Goal: Information Seeking & Learning: Learn about a topic

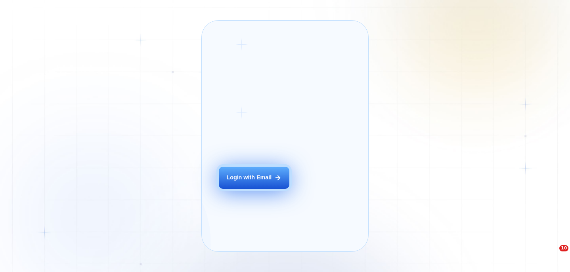
click at [264, 180] on button "Login with Email" at bounding box center [254, 178] width 71 height 22
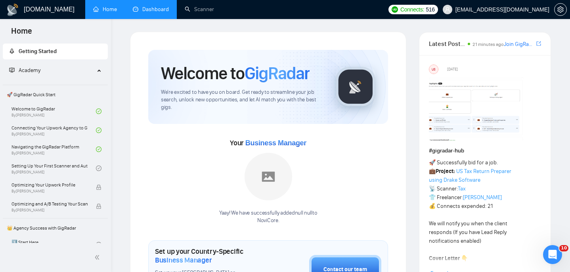
click at [166, 11] on link "Dashboard" at bounding box center [151, 9] width 36 height 7
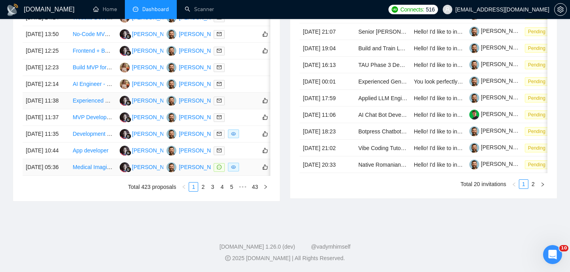
scroll to position [385, 0]
click at [62, 176] on td "[DATE] 05:36" at bounding box center [46, 167] width 47 height 17
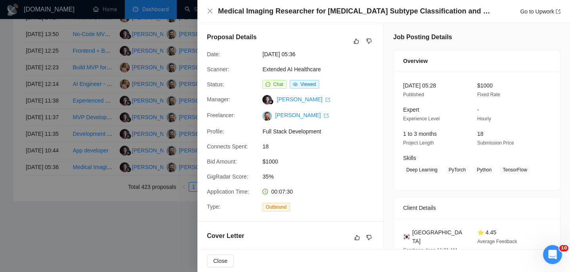
click at [229, 11] on h4 "Medical Imaging Researcher for [MEDICAL_DATA] Subtype Classification and Outlie…" at bounding box center [354, 11] width 273 height 10
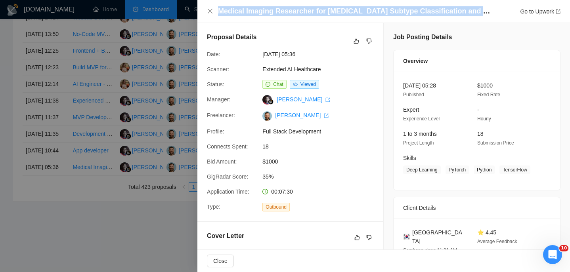
click at [229, 11] on h4 "Medical Imaging Researcher for [MEDICAL_DATA] Subtype Classification and Outlie…" at bounding box center [354, 11] width 273 height 10
click at [209, 13] on icon "close" at bounding box center [210, 11] width 6 height 6
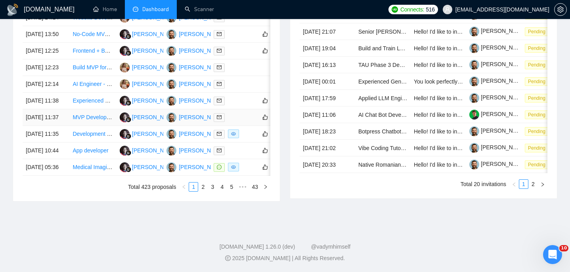
scroll to position [402, 0]
click at [209, 191] on link "3" at bounding box center [212, 187] width 9 height 9
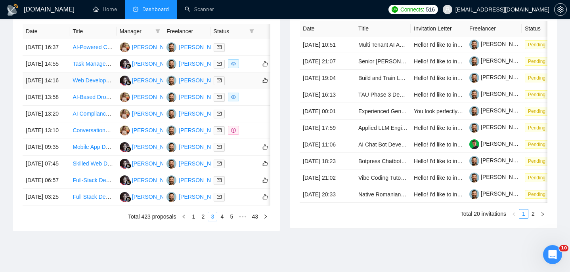
scroll to position [334, 0]
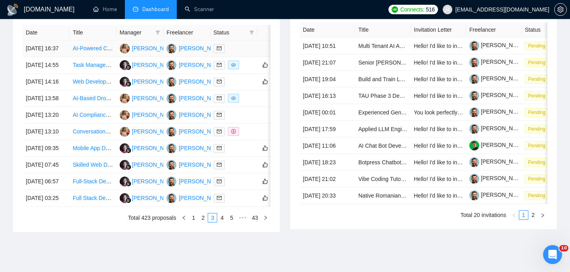
click at [56, 57] on td "[DATE] 16:37" at bounding box center [46, 48] width 47 height 17
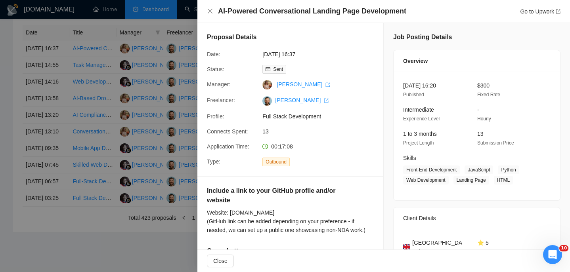
click at [292, 10] on h4 "AI-Powered Conversational Landing Page Development" at bounding box center [312, 11] width 188 height 10
copy h4 "AI-Powered Conversational Landing Page Development"
click at [212, 10] on icon "close" at bounding box center [210, 11] width 5 height 5
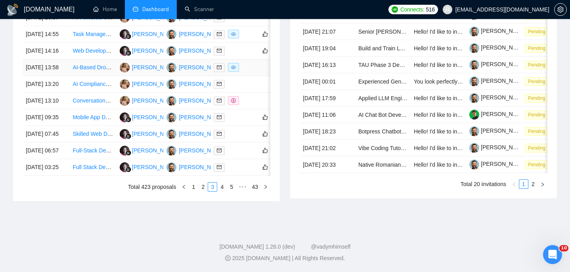
scroll to position [440, 0]
click at [198, 189] on link "2" at bounding box center [202, 187] width 9 height 9
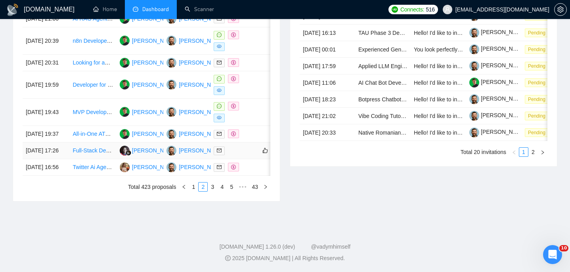
scroll to position [430, 0]
click at [64, 159] on td "[DATE] 17:26" at bounding box center [46, 151] width 47 height 17
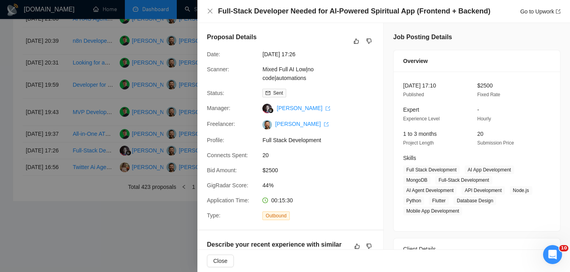
click at [172, 167] on div at bounding box center [285, 136] width 570 height 272
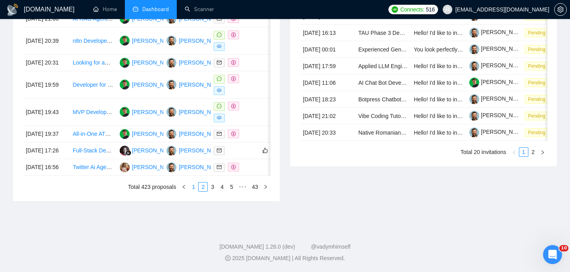
click at [193, 191] on link "1" at bounding box center [193, 187] width 9 height 9
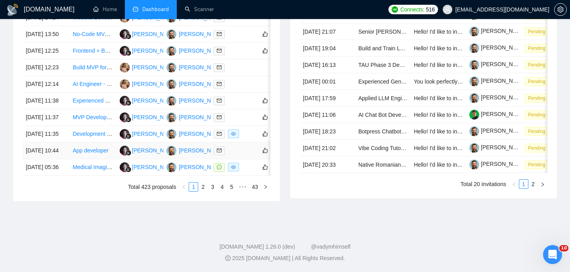
click at [63, 149] on td "[DATE] 10:44" at bounding box center [46, 151] width 47 height 17
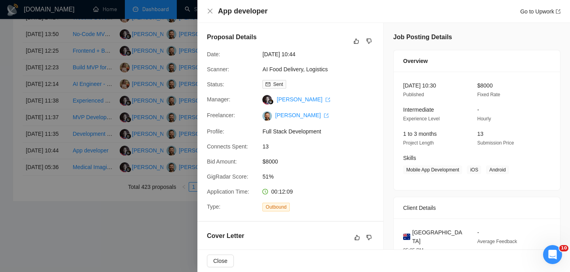
click at [252, 11] on h4 "App developer" at bounding box center [243, 11] width 50 height 10
copy h4 "App developer"
click at [210, 12] on icon "close" at bounding box center [210, 11] width 5 height 5
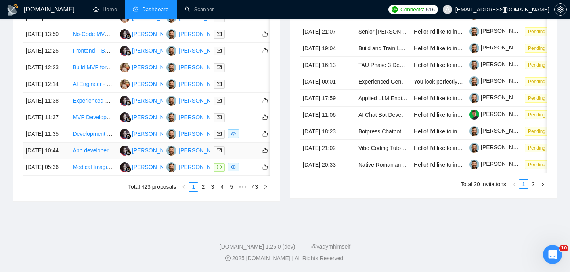
click at [66, 145] on td "[DATE] 10:44" at bounding box center [46, 151] width 47 height 17
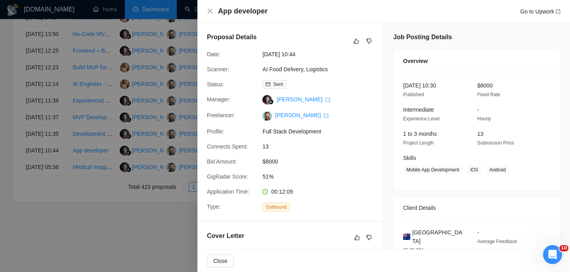
click at [425, 231] on span "[GEOGRAPHIC_DATA]" at bounding box center [438, 236] width 52 height 17
copy span "[GEOGRAPHIC_DATA]"
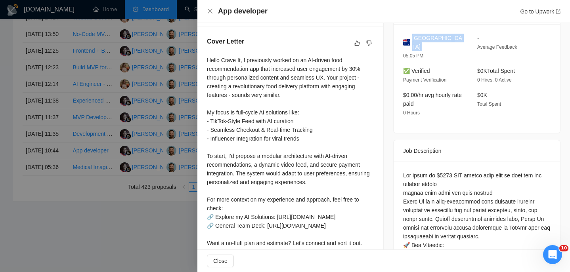
scroll to position [195, 0]
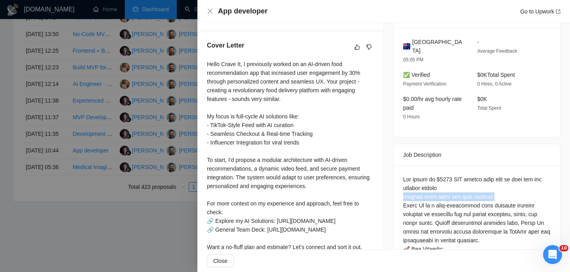
scroll to position [190, 0]
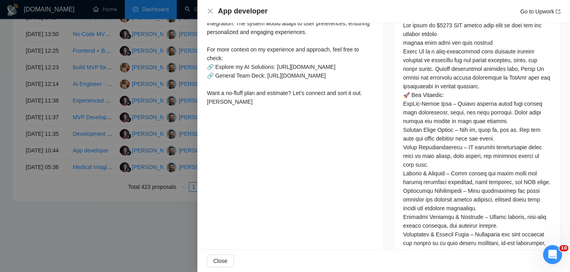
scroll to position [364, 0]
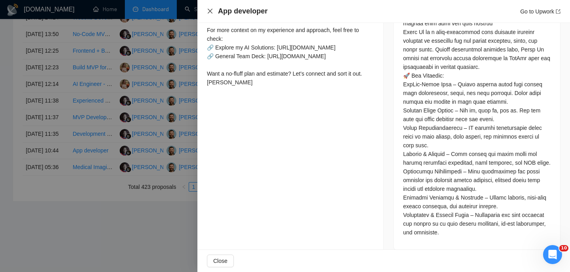
click at [208, 13] on icon "close" at bounding box center [210, 11] width 5 height 5
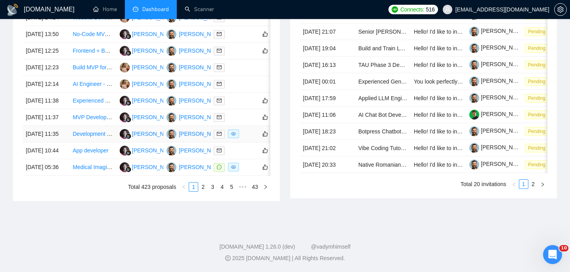
click at [59, 133] on td "[DATE] 11:35" at bounding box center [46, 134] width 47 height 17
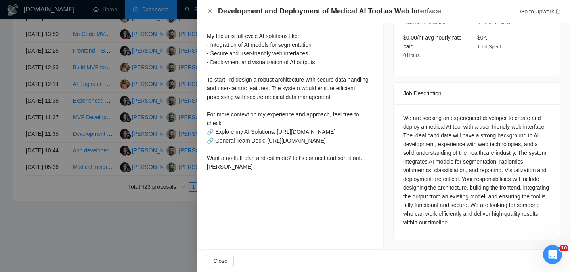
click at [301, 8] on h4 "Development and Deployment of Medical AI Tool as Web Interface" at bounding box center [329, 11] width 223 height 10
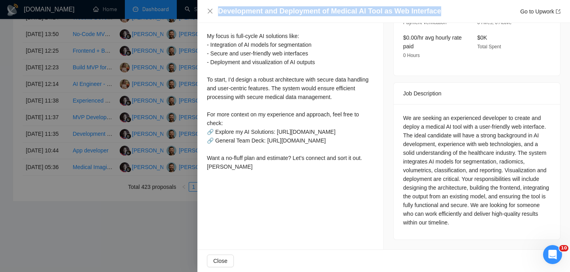
click at [301, 8] on h4 "Development and Deployment of Medical AI Tool as Web Interface" at bounding box center [329, 11] width 223 height 10
copy h4 "Development and Deployment of Medical AI Tool as Web Interface"
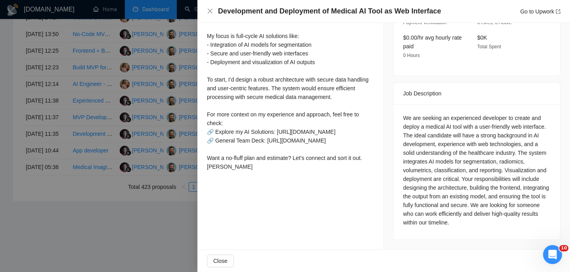
click at [213, 12] on div "Development and Deployment of Medical AI Tool as Web Interface Go to Upwork" at bounding box center [383, 11] width 353 height 10
click at [211, 11] on icon "close" at bounding box center [210, 11] width 6 height 6
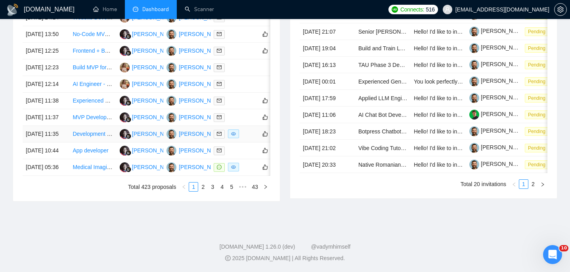
click at [65, 130] on td "[DATE] 11:35" at bounding box center [46, 134] width 47 height 17
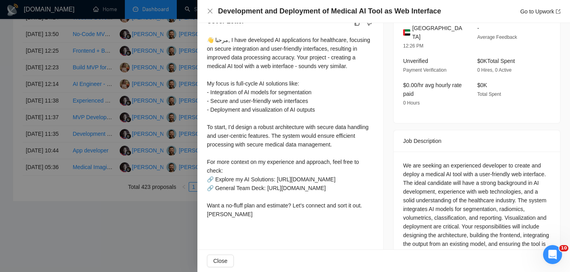
scroll to position [169, 0]
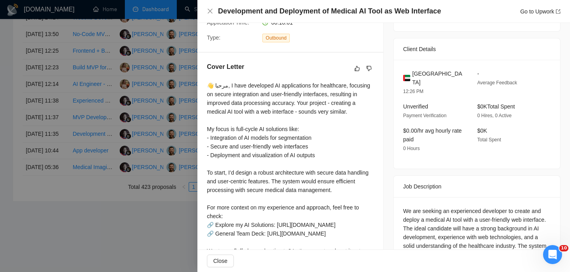
drag, startPoint x: 411, startPoint y: 73, endPoint x: 445, endPoint y: 80, distance: 34.5
click at [445, 81] on div "[GEOGRAPHIC_DATA]" at bounding box center [433, 77] width 61 height 17
copy span "[GEOGRAPHIC_DATA]"
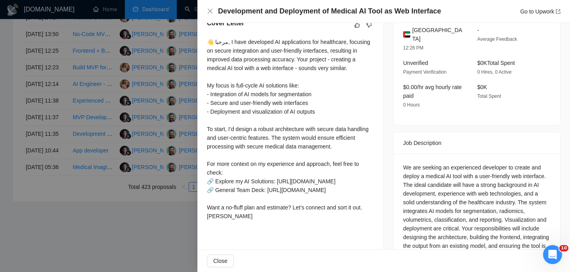
scroll to position [124, 0]
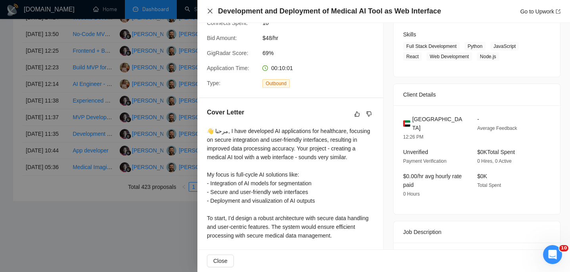
click at [207, 11] on icon "close" at bounding box center [210, 11] width 6 height 6
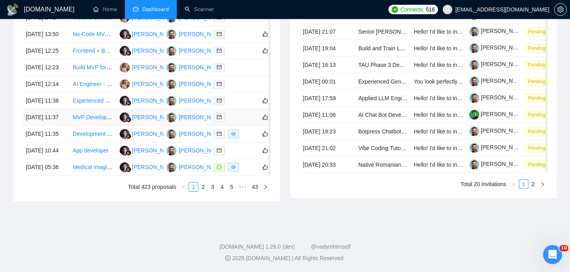
click at [57, 109] on td "[DATE] 11:37" at bounding box center [46, 117] width 47 height 17
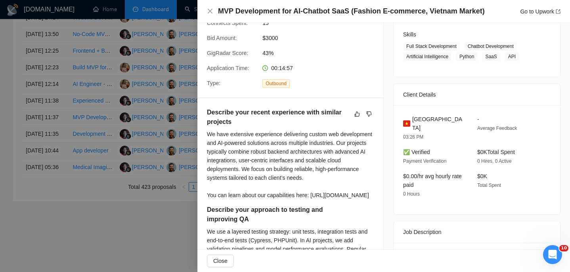
click at [285, 10] on h4 "MVP Development for AI-Chatbot SaaS (Fashion E-commerce, Vietnam Market)" at bounding box center [351, 11] width 267 height 10
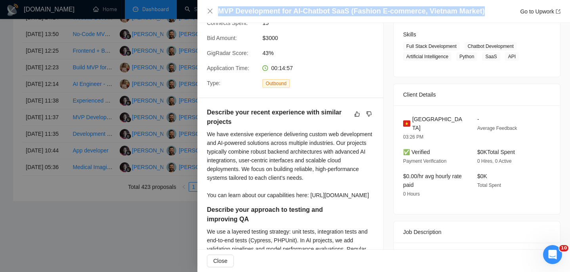
click at [285, 10] on h4 "MVP Development for AI-Chatbot SaaS (Fashion E-commerce, Vietnam Market)" at bounding box center [351, 11] width 267 height 10
copy h4 "MVP Development for AI-Chatbot SaaS (Fashion E-commerce, Vietnam Market)"
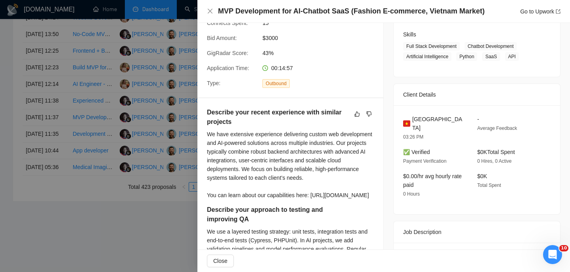
click at [421, 134] on span "03:26 PM" at bounding box center [413, 137] width 20 height 6
click at [421, 115] on span "[GEOGRAPHIC_DATA]" at bounding box center [438, 123] width 52 height 17
copy span "[GEOGRAPHIC_DATA]"
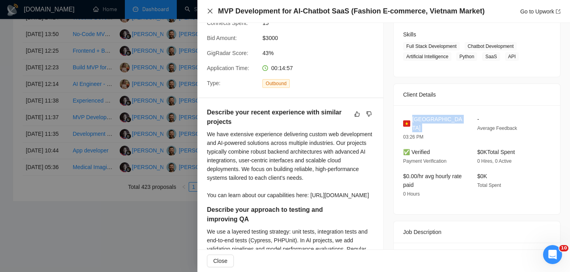
click at [211, 11] on icon "close" at bounding box center [210, 11] width 6 height 6
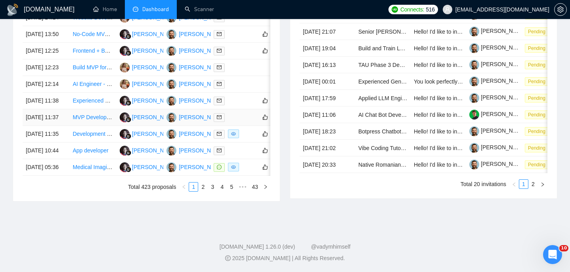
click at [63, 109] on td "[DATE] 11:37" at bounding box center [46, 117] width 47 height 17
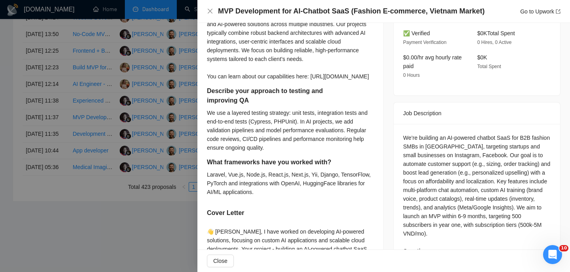
scroll to position [248, 0]
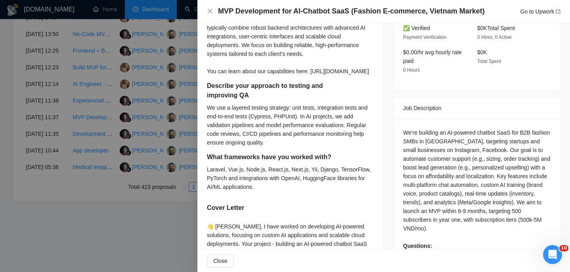
click at [145, 206] on div at bounding box center [285, 136] width 570 height 272
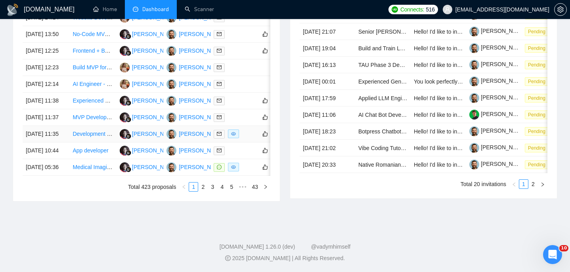
click at [63, 130] on td "[DATE] 11:35" at bounding box center [46, 134] width 47 height 17
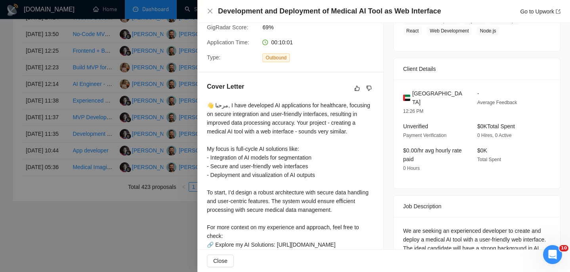
scroll to position [159, 0]
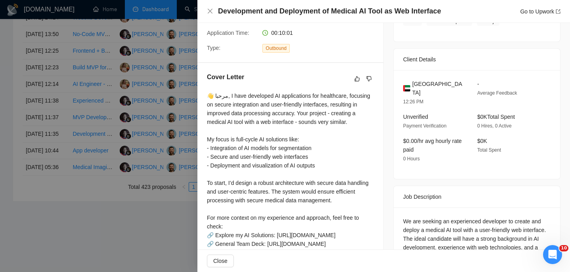
click at [205, 8] on div "Development and Deployment of Medical AI Tool as Web Interface Go to Upwork" at bounding box center [383, 11] width 372 height 23
click at [208, 8] on div "Development and Deployment of Medical AI Tool as Web Interface Go to Upwork" at bounding box center [383, 11] width 353 height 10
click at [208, 12] on icon "close" at bounding box center [210, 11] width 6 height 6
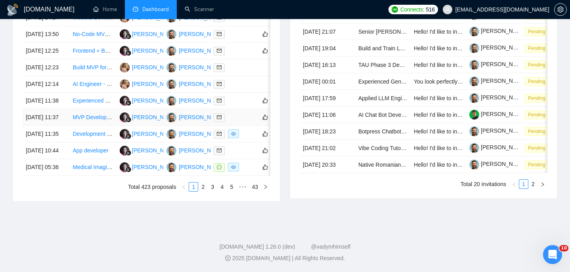
click at [60, 109] on td "[DATE] 11:37" at bounding box center [46, 117] width 47 height 17
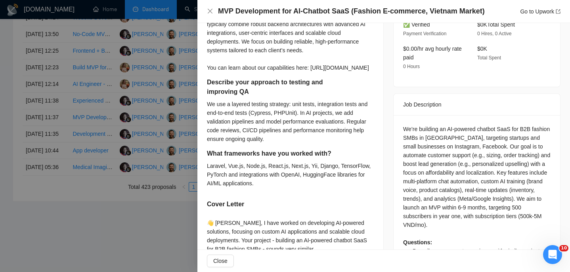
scroll to position [256, 0]
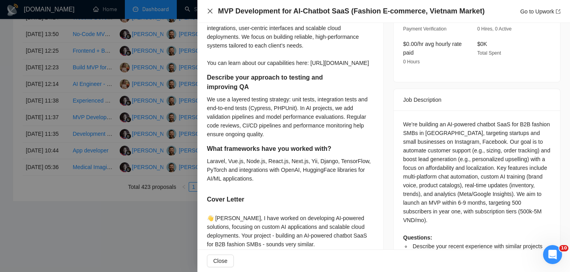
click at [209, 9] on icon "close" at bounding box center [210, 11] width 6 height 6
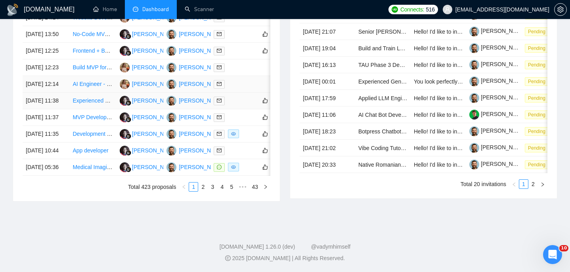
click at [70, 93] on td "AI Engineer - Monitoring & Reporting Platform" at bounding box center [92, 84] width 47 height 17
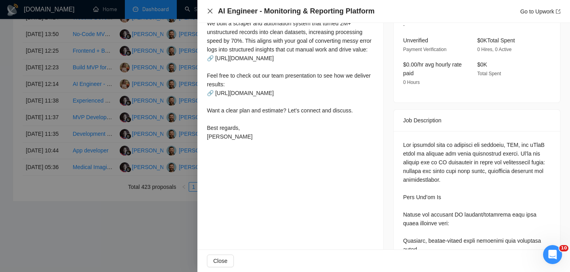
click at [210, 10] on icon "close" at bounding box center [210, 11] width 6 height 6
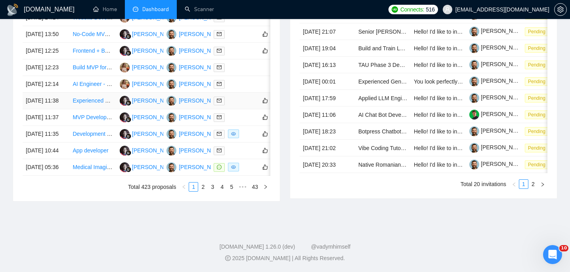
click at [57, 109] on td "[DATE] 11:38" at bounding box center [46, 101] width 47 height 17
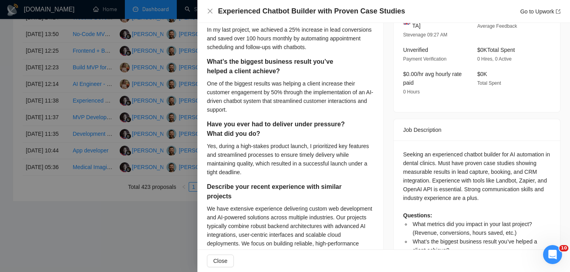
click at [267, 10] on h4 "Experienced Chatbot Builder with Proven Case Studies" at bounding box center [311, 11] width 187 height 10
copy h4 "Experienced Chatbot Builder with Proven Case Studies"
click at [211, 12] on icon "close" at bounding box center [210, 11] width 5 height 5
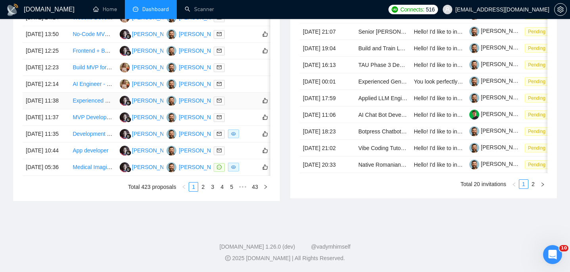
click at [65, 109] on td "[DATE] 11:38" at bounding box center [46, 101] width 47 height 17
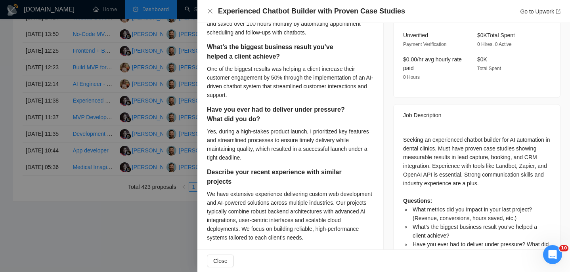
scroll to position [147, 0]
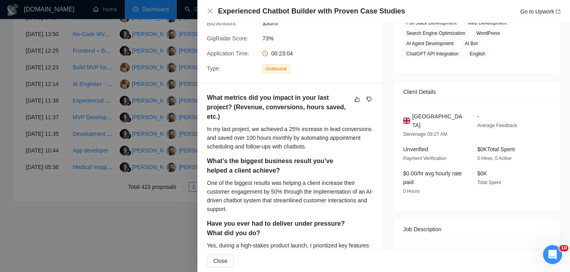
click at [421, 114] on span "[GEOGRAPHIC_DATA]" at bounding box center [438, 120] width 52 height 17
copy span "[GEOGRAPHIC_DATA]"
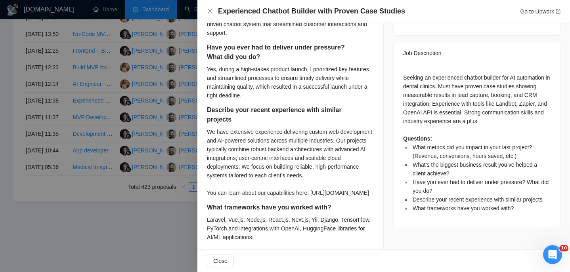
scroll to position [324, 0]
click at [423, 73] on div "Seeking an experienced chatbot builder for AI automation in dental clinics. Mus…" at bounding box center [476, 142] width 147 height 139
click at [443, 76] on div "Seeking an experienced chatbot builder for AI automation in dental clinics. Mus…" at bounding box center [476, 142] width 147 height 139
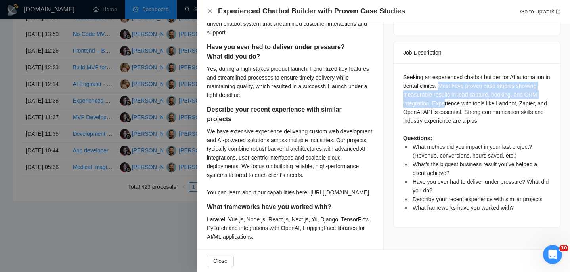
drag, startPoint x: 445, startPoint y: 76, endPoint x: 446, endPoint y: 95, distance: 19.4
click at [446, 96] on div "Seeking an experienced chatbot builder for AI automation in dental clinics. Mus…" at bounding box center [476, 142] width 147 height 139
click at [446, 95] on div "Seeking an experienced chatbot builder for AI automation in dental clinics. Mus…" at bounding box center [476, 142] width 147 height 139
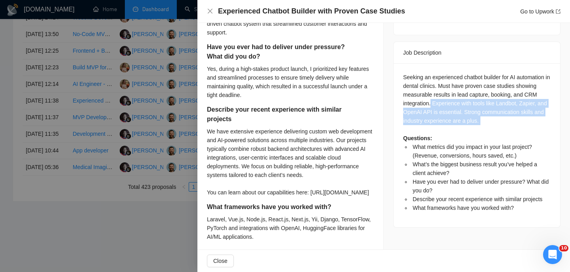
drag, startPoint x: 433, startPoint y: 93, endPoint x: 437, endPoint y: 120, distance: 27.7
click at [440, 121] on div "Seeking an experienced chatbot builder for AI automation in dental clinics. Mus…" at bounding box center [476, 142] width 147 height 139
click at [437, 120] on div "Seeking an experienced chatbot builder for AI automation in dental clinics. Mus…" at bounding box center [476, 142] width 147 height 139
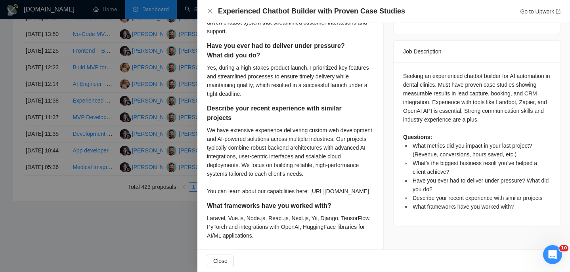
scroll to position [325, 0]
click at [213, 8] on div "Experienced Chatbot Builder with Proven Case Studies Go to Upwork" at bounding box center [383, 11] width 353 height 10
click at [208, 11] on icon "close" at bounding box center [210, 11] width 6 height 6
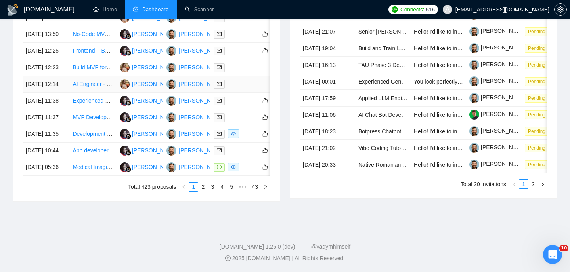
click at [65, 88] on td "[DATE] 12:14" at bounding box center [46, 84] width 47 height 17
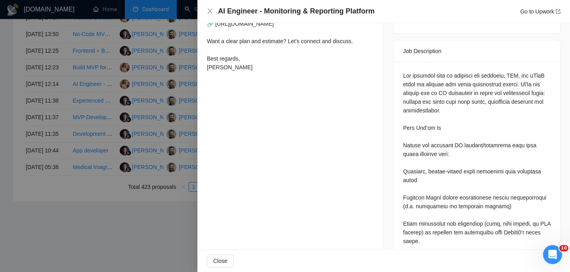
click at [301, 12] on h4 "AI Engineer - Monitoring & Reporting Platform" at bounding box center [296, 11] width 156 height 10
copy h4 "AI Engineer - Monitoring & Reporting Platform"
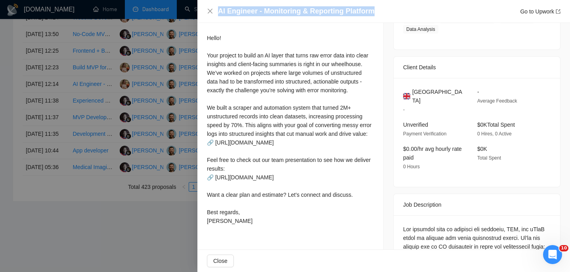
scroll to position [162, 0]
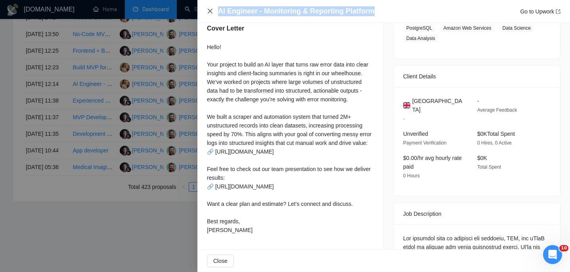
click at [210, 11] on icon "close" at bounding box center [210, 11] width 5 height 5
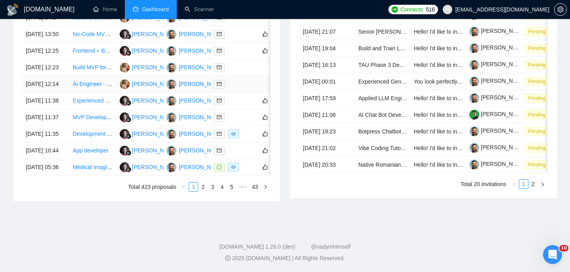
click at [64, 90] on td "[DATE] 12:14" at bounding box center [46, 84] width 47 height 17
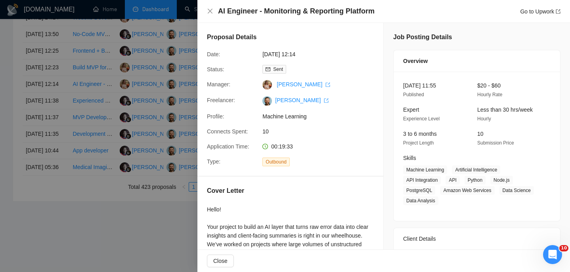
scroll to position [0, 0]
click at [208, 11] on icon "close" at bounding box center [210, 11] width 6 height 6
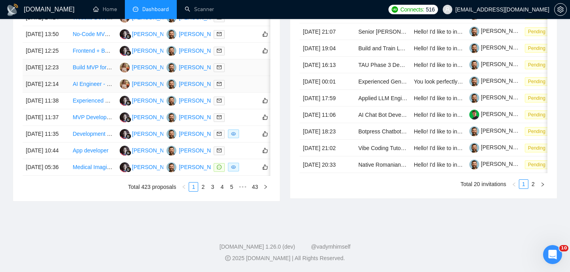
click at [64, 67] on td "[DATE] 12:23" at bounding box center [46, 67] width 47 height 17
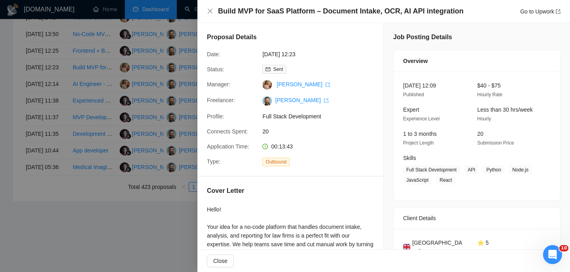
click at [290, 15] on h4 "Build MVP for SaaS Platform – Document Intake, OCR, AI API integration" at bounding box center [340, 11] width 245 height 10
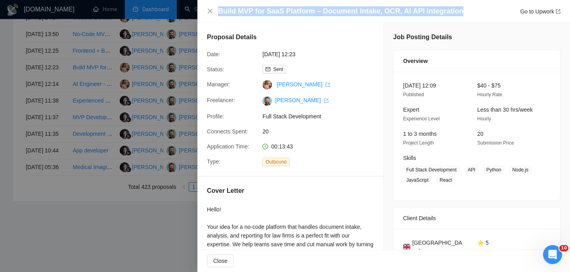
click at [290, 15] on h4 "Build MVP for SaaS Platform – Document Intake, OCR, AI API integration" at bounding box center [340, 11] width 245 height 10
click at [210, 10] on icon "close" at bounding box center [210, 11] width 6 height 6
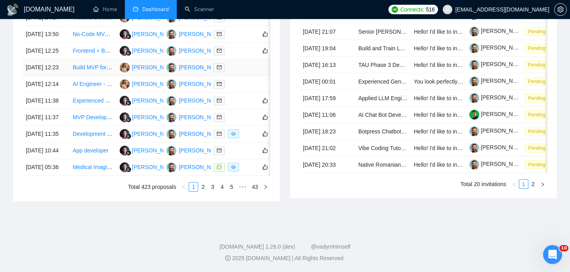
click at [60, 71] on td "[DATE] 12:23" at bounding box center [46, 67] width 47 height 17
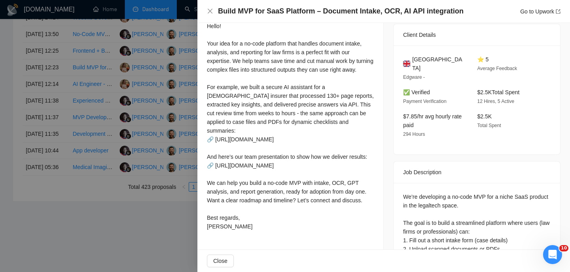
scroll to position [183, 0]
click at [429, 60] on span "[GEOGRAPHIC_DATA]" at bounding box center [438, 63] width 52 height 17
click at [217, 11] on div "Build MVP for SaaS Platform – Document Intake, OCR, AI API integration Go to Up…" at bounding box center [383, 11] width 353 height 10
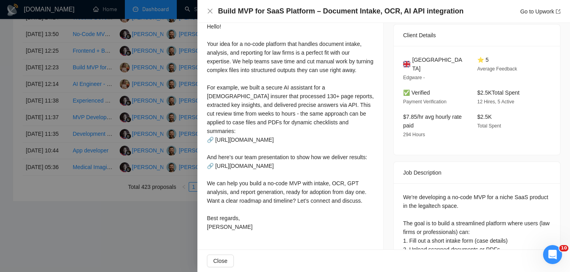
click at [215, 11] on div "Build MVP for SaaS Platform – Document Intake, OCR, AI API integration Go to Up…" at bounding box center [383, 11] width 353 height 10
click at [209, 8] on icon "close" at bounding box center [210, 11] width 6 height 6
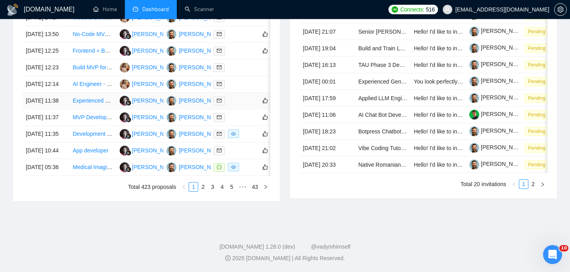
scroll to position [378, 0]
click at [63, 59] on td "[DATE] 12:25" at bounding box center [46, 51] width 47 height 17
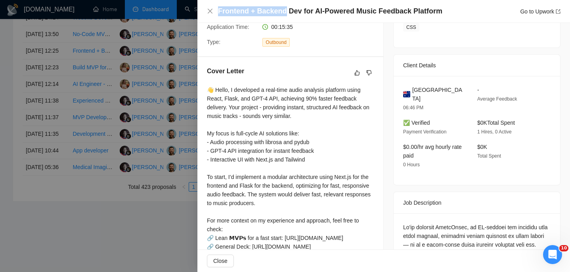
click at [283, 6] on h4 "Frontend + Backend Dev for AI-Powered Music Feedback Platform" at bounding box center [330, 11] width 224 height 10
click at [212, 10] on icon "close" at bounding box center [210, 11] width 6 height 6
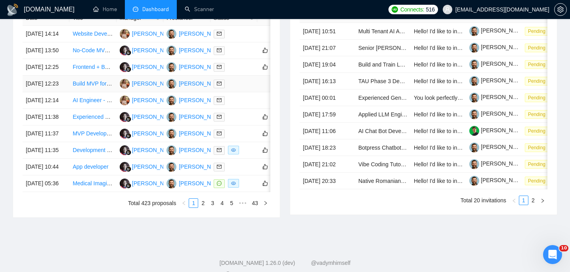
scroll to position [337, 0]
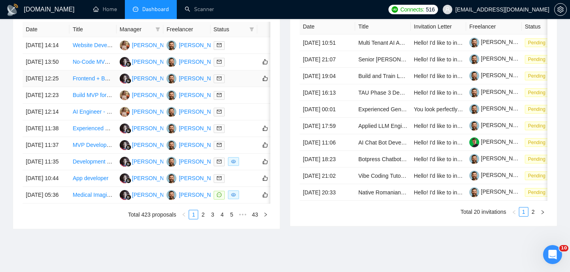
click at [55, 87] on td "[DATE] 12:25" at bounding box center [46, 79] width 47 height 17
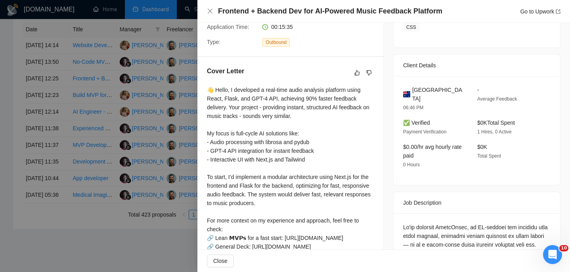
click at [424, 89] on span "[GEOGRAPHIC_DATA]" at bounding box center [438, 94] width 52 height 17
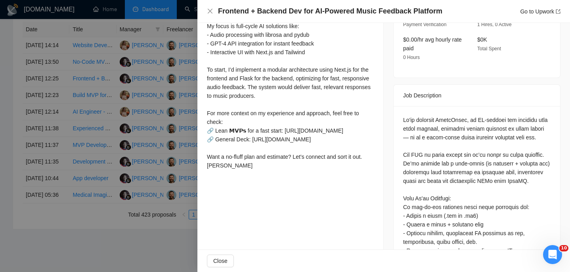
scroll to position [286, 0]
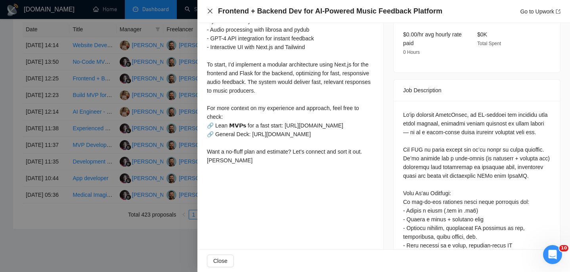
click at [210, 11] on icon "close" at bounding box center [210, 11] width 5 height 5
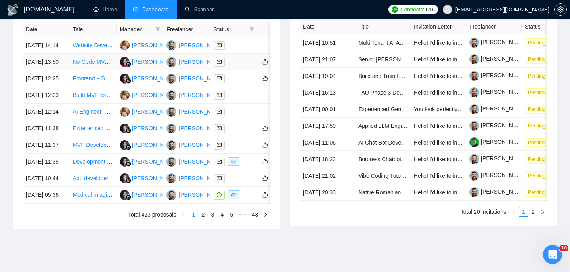
click at [57, 71] on td "[DATE] 13:50" at bounding box center [46, 62] width 47 height 17
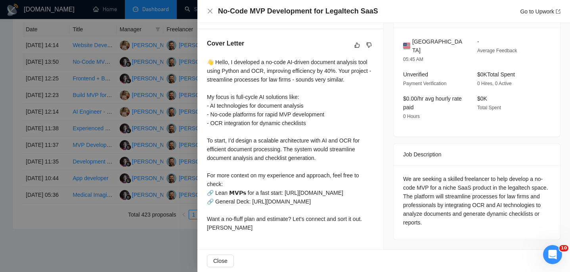
scroll to position [248, 0]
click at [296, 6] on h4 "No-Code MVP Development for Legaltech SaaS" at bounding box center [298, 11] width 160 height 10
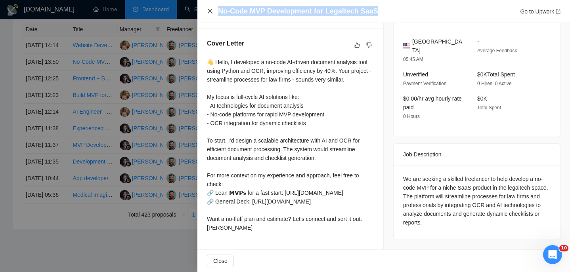
click at [208, 11] on icon "close" at bounding box center [210, 11] width 6 height 6
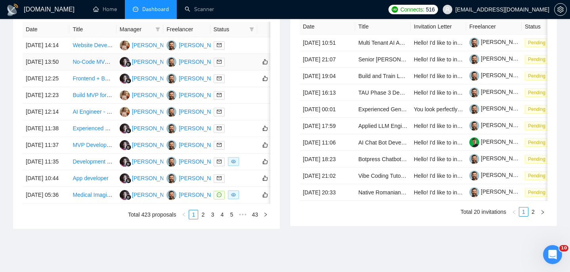
click at [67, 71] on td "[DATE] 13:50" at bounding box center [46, 62] width 47 height 17
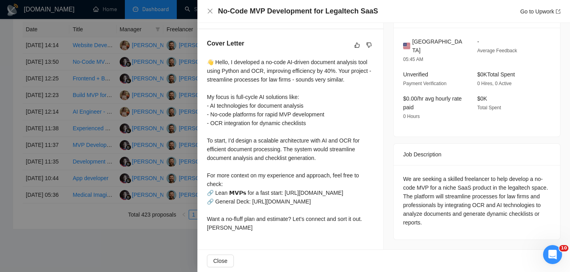
scroll to position [148, 0]
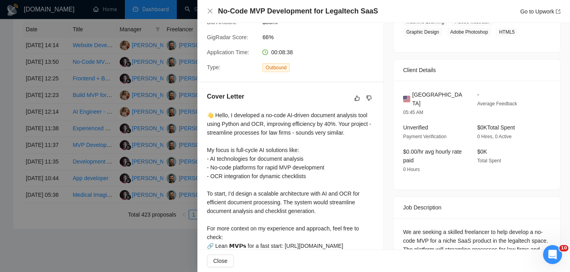
click at [435, 97] on span "[GEOGRAPHIC_DATA]" at bounding box center [438, 98] width 52 height 17
click at [209, 10] on icon "close" at bounding box center [210, 11] width 6 height 6
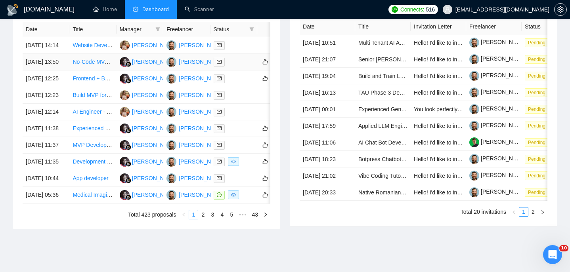
click at [67, 62] on td "[DATE] 13:50" at bounding box center [46, 62] width 47 height 17
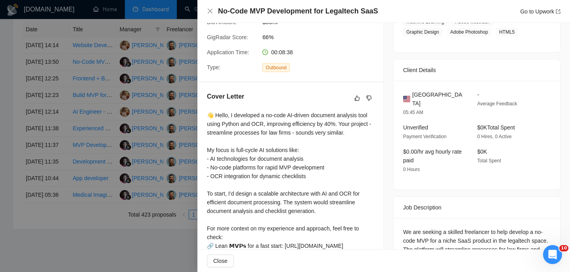
click at [58, 72] on div at bounding box center [285, 136] width 570 height 272
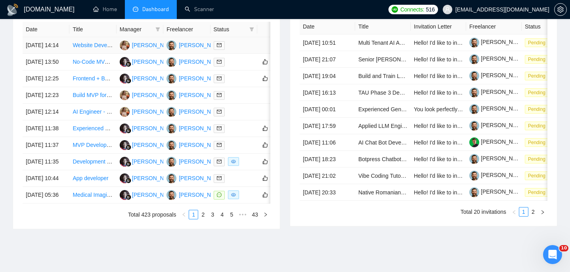
click at [72, 48] on td "Website Development with AI and Video Streaming Integration" at bounding box center [92, 45] width 47 height 17
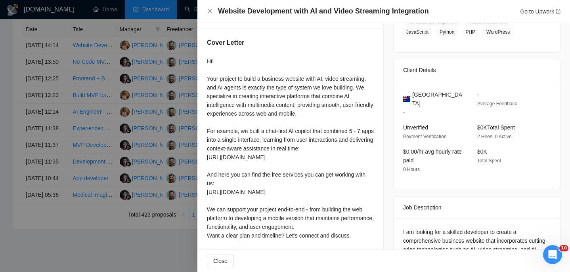
click at [275, 9] on h4 "Website Development with AI and Video Streaming Integration" at bounding box center [323, 11] width 211 height 10
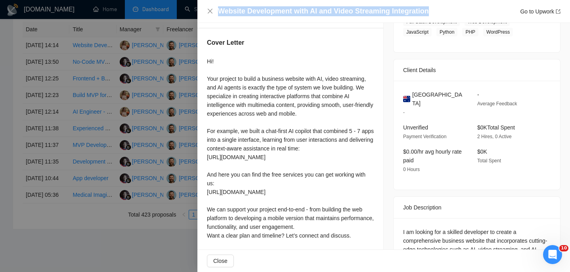
click at [275, 9] on h4 "Website Development with AI and Video Streaming Integration" at bounding box center [323, 11] width 211 height 10
click at [212, 11] on icon "close" at bounding box center [210, 11] width 6 height 6
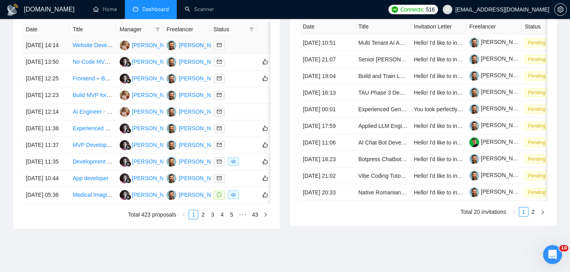
click at [60, 51] on td "[DATE] 14:14" at bounding box center [46, 45] width 47 height 17
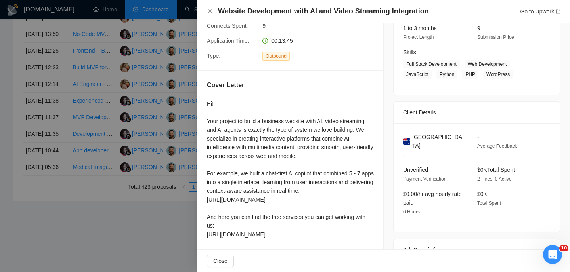
scroll to position [90, 0]
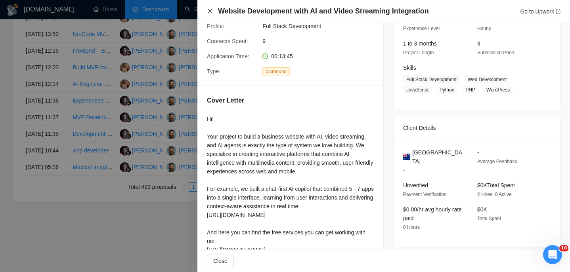
click at [209, 13] on icon "close" at bounding box center [210, 11] width 6 height 6
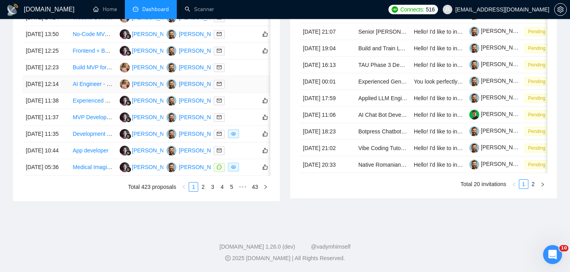
scroll to position [282, 0]
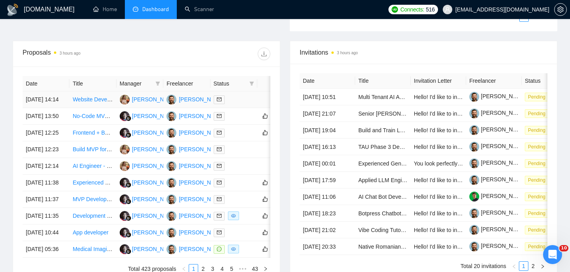
click at [65, 106] on td "[DATE] 14:14" at bounding box center [46, 99] width 47 height 17
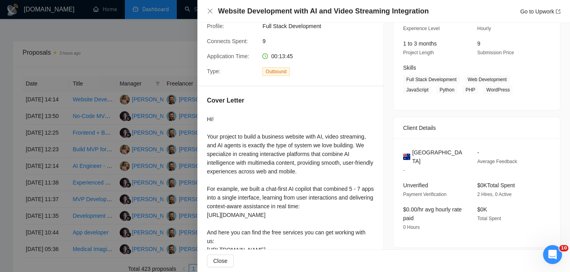
click at [434, 152] on span "[GEOGRAPHIC_DATA]" at bounding box center [438, 156] width 52 height 17
click at [209, 11] on icon "close" at bounding box center [210, 11] width 6 height 6
